Goal: Task Accomplishment & Management: Use online tool/utility

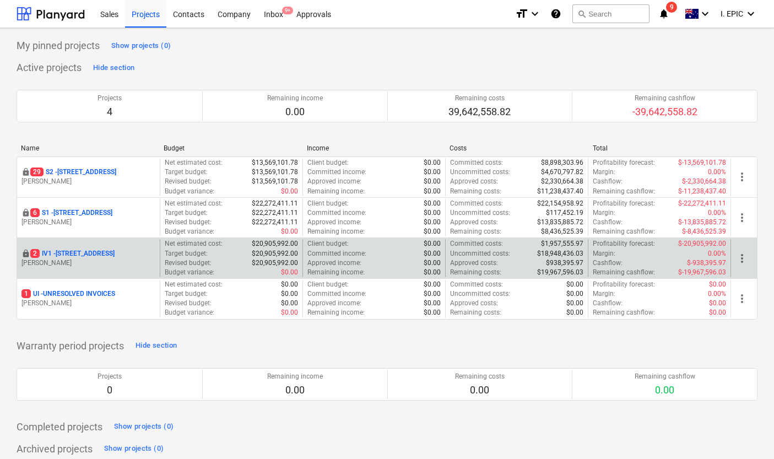
click at [113, 250] on p "[STREET_ADDRESS]" at bounding box center [72, 253] width 84 height 9
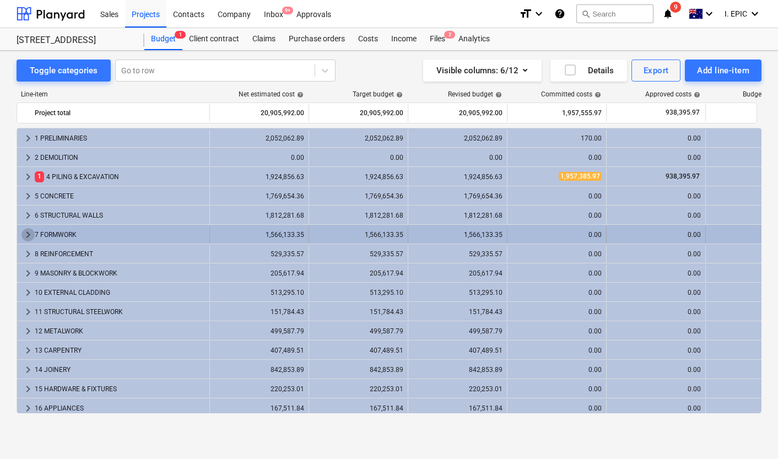
click at [28, 230] on span "keyboard_arrow_right" at bounding box center [27, 234] width 13 height 13
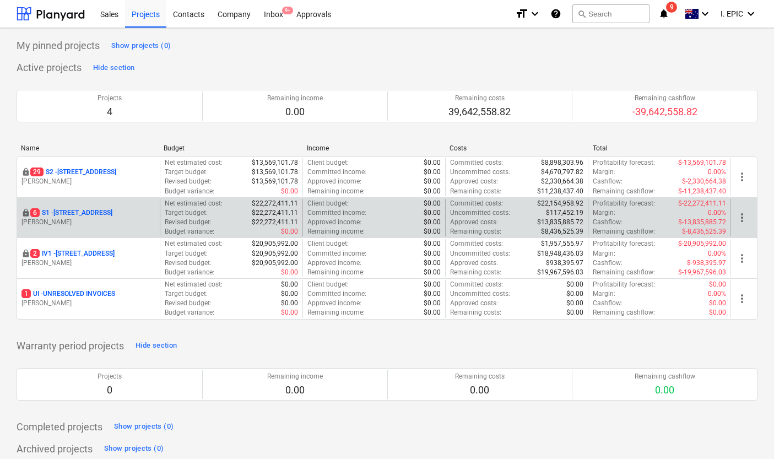
click at [109, 213] on p "[STREET_ADDRESS]" at bounding box center [71, 212] width 82 height 9
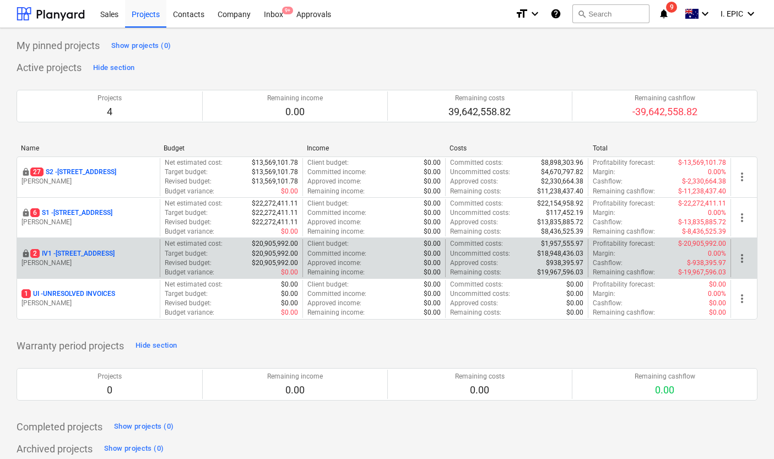
click at [62, 249] on p "[STREET_ADDRESS]" at bounding box center [72, 253] width 84 height 9
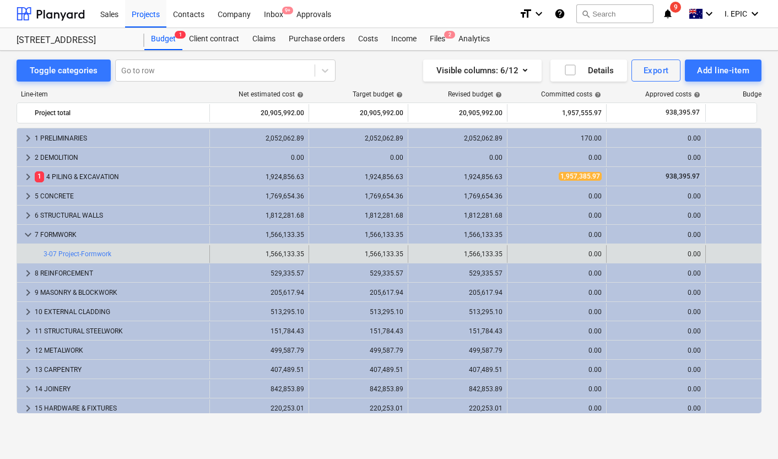
drag, startPoint x: 268, startPoint y: 252, endPoint x: 220, endPoint y: 253, distance: 47.9
click at [262, 255] on div "1,566,133.35" at bounding box center [259, 254] width 90 height 8
click at [77, 254] on link "3-07 Project-Formwork" at bounding box center [78, 254] width 68 height 8
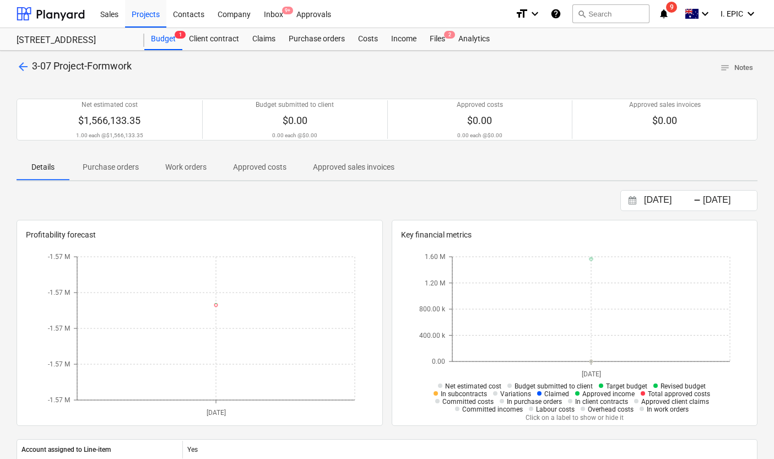
click at [387, 214] on div at bounding box center [387, 215] width 741 height 9
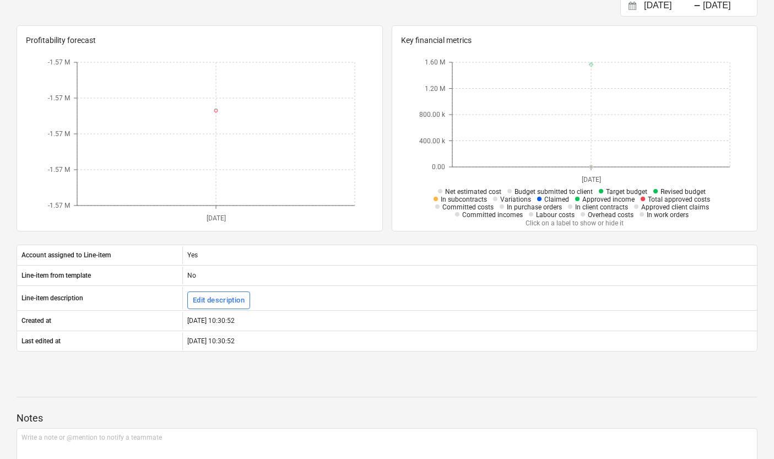
scroll to position [201, 0]
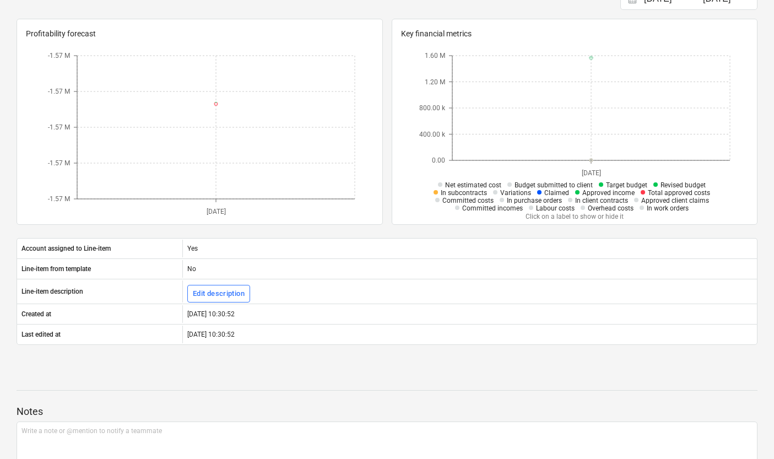
click at [389, 230] on div "Account assigned to Line-item Yes Line-item from template No Line-item descript…" at bounding box center [387, 291] width 741 height 133
click at [387, 230] on div "Account assigned to Line-item Yes Line-item from template No Line-item descript…" at bounding box center [387, 291] width 741 height 133
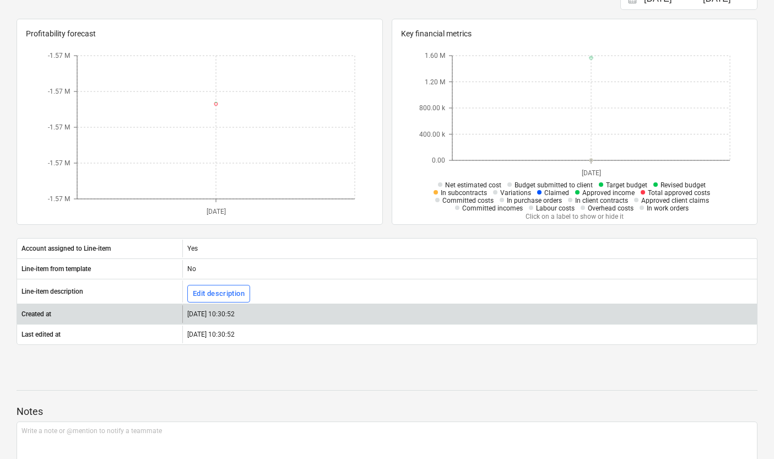
scroll to position [273, 0]
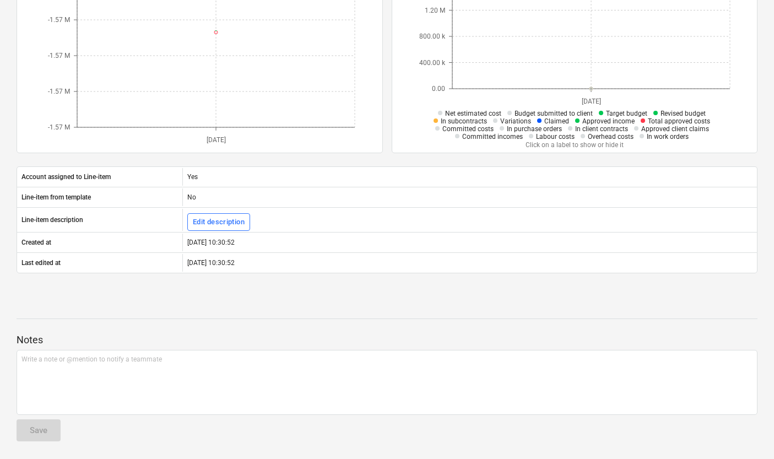
click at [400, 284] on div "Account assigned to Line-item Yes Line-item from template No Line-item descript…" at bounding box center [387, 219] width 741 height 133
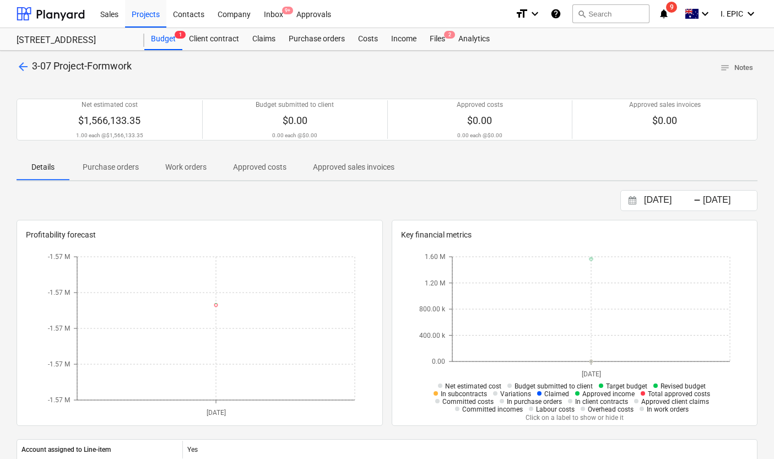
drag, startPoint x: 389, startPoint y: 214, endPoint x: 384, endPoint y: 211, distance: 5.7
click at [384, 211] on div at bounding box center [387, 215] width 741 height 9
click at [386, 212] on div at bounding box center [387, 215] width 741 height 9
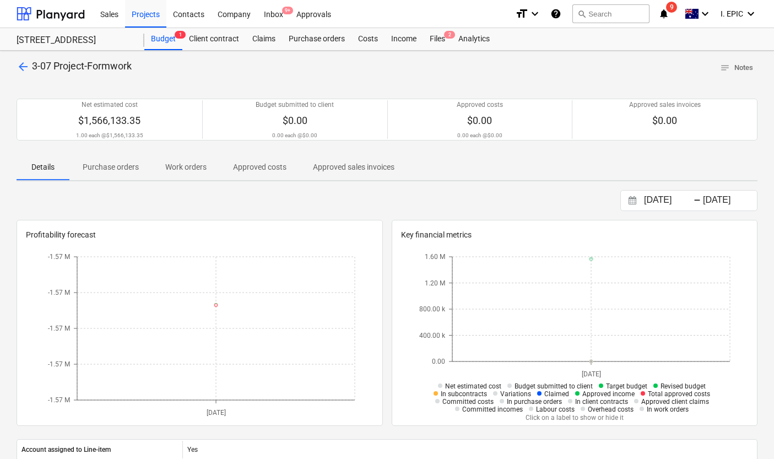
click at [386, 211] on div at bounding box center [387, 215] width 741 height 9
click at [387, 213] on div at bounding box center [387, 215] width 741 height 9
click at [385, 212] on div at bounding box center [387, 215] width 741 height 9
click at [381, 198] on div "[DATE] Press the down arrow key to interact with the calendar and select a date…" at bounding box center [387, 200] width 741 height 21
drag, startPoint x: 383, startPoint y: 202, endPoint x: 387, endPoint y: 217, distance: 15.0
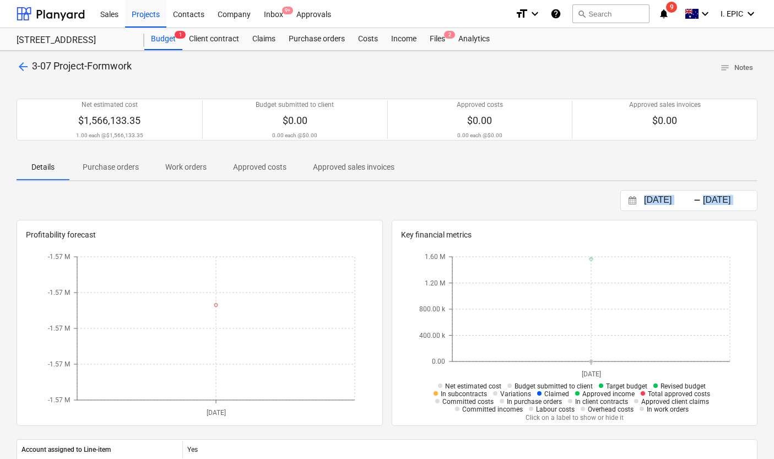
click at [387, 217] on div "[DATE] Press the down arrow key to interact with the calendar and select a date…" at bounding box center [387, 374] width 741 height 369
drag, startPoint x: 511, startPoint y: 80, endPoint x: 580, endPoint y: 13, distance: 96.6
click at [511, 81] on div at bounding box center [387, 81] width 741 height 9
click at [347, 193] on div "[DATE] Press the down arrow key to interact with the calendar and select a date…" at bounding box center [387, 200] width 741 height 21
